Goal: Register for event/course

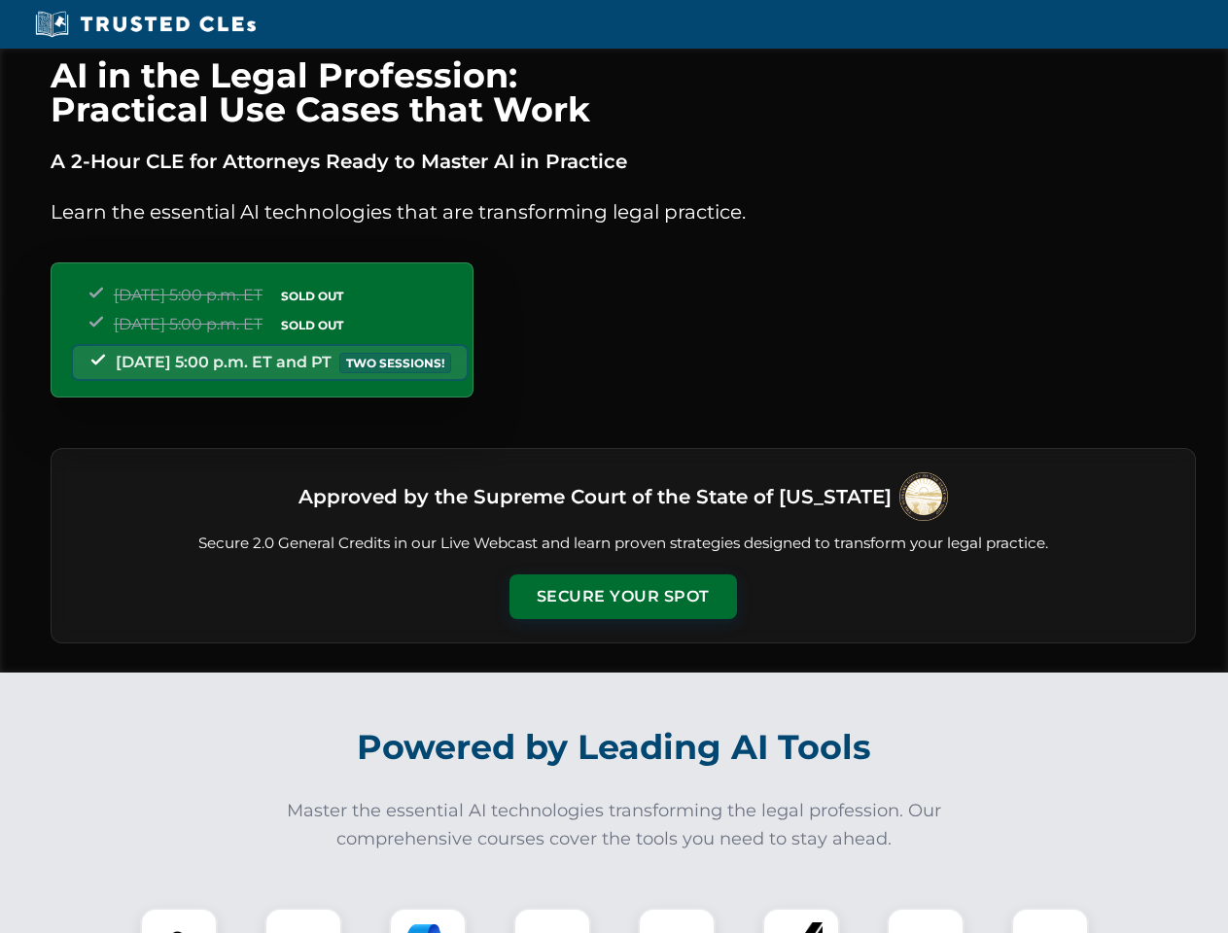
click at [622, 597] on button "Secure Your Spot" at bounding box center [622, 596] width 227 height 45
click at [179, 921] on img at bounding box center [179, 947] width 56 height 56
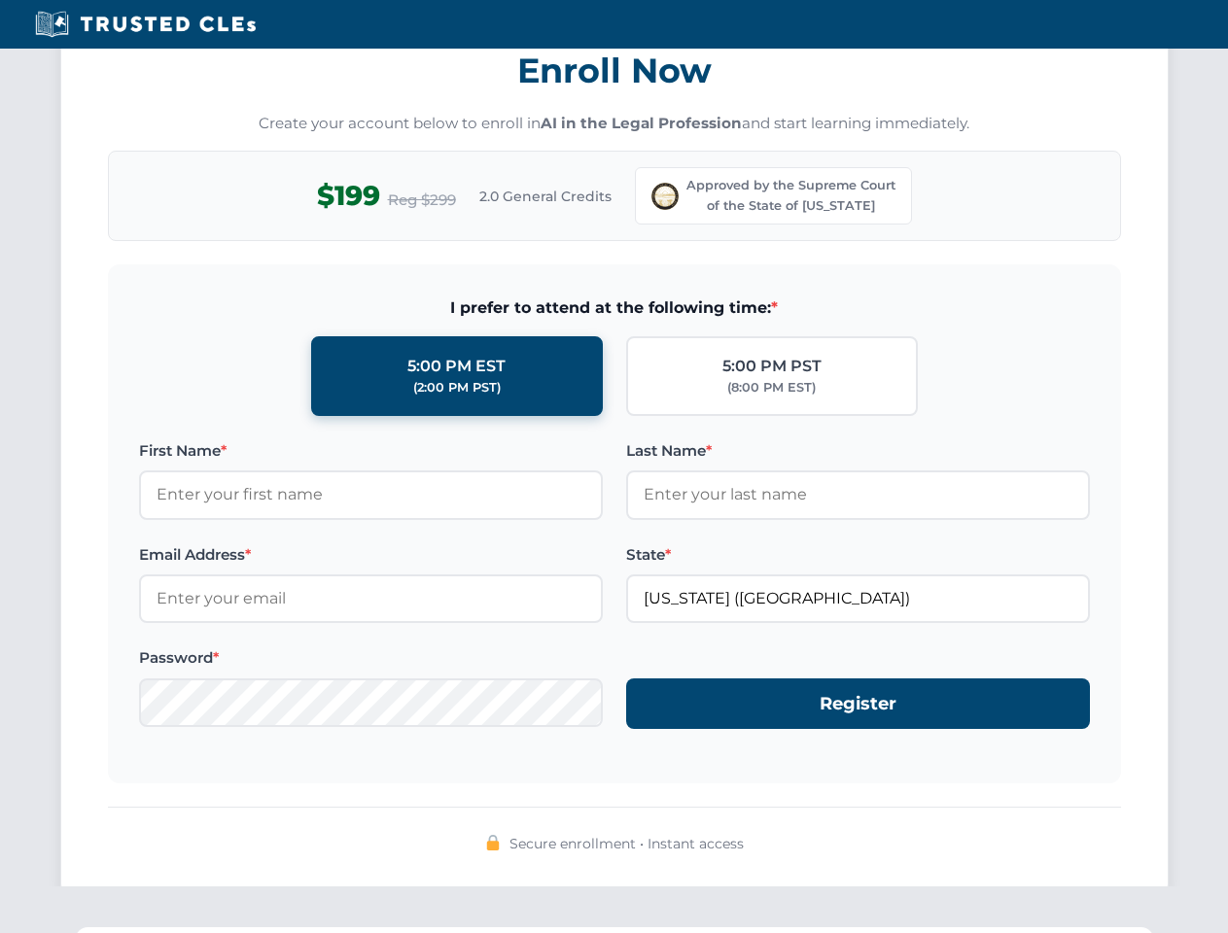
scroll to position [1921, 0]
